Goal: Task Accomplishment & Management: Use online tool/utility

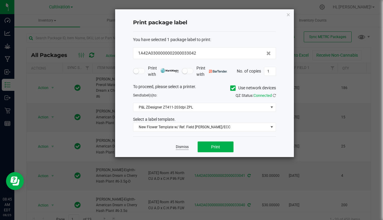
click at [185, 147] on link "Dismiss" at bounding box center [182, 146] width 13 height 5
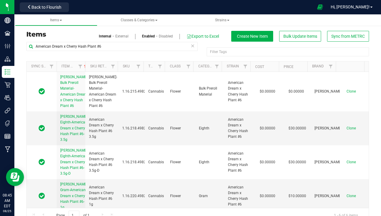
scroll to position [107, 0]
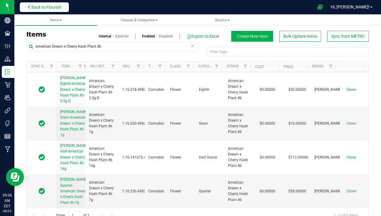
click at [53, 9] on span "Back to Flourish" at bounding box center [46, 7] width 30 height 5
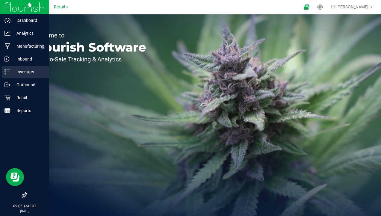
click at [16, 74] on p "Inventory" at bounding box center [28, 71] width 36 height 7
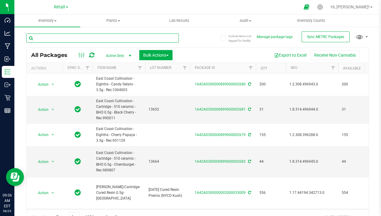
click at [97, 39] on input "text" at bounding box center [102, 38] width 152 height 9
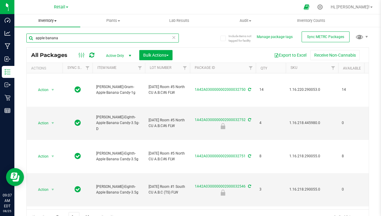
type input "apple banana"
